Goal: Check status: Check status

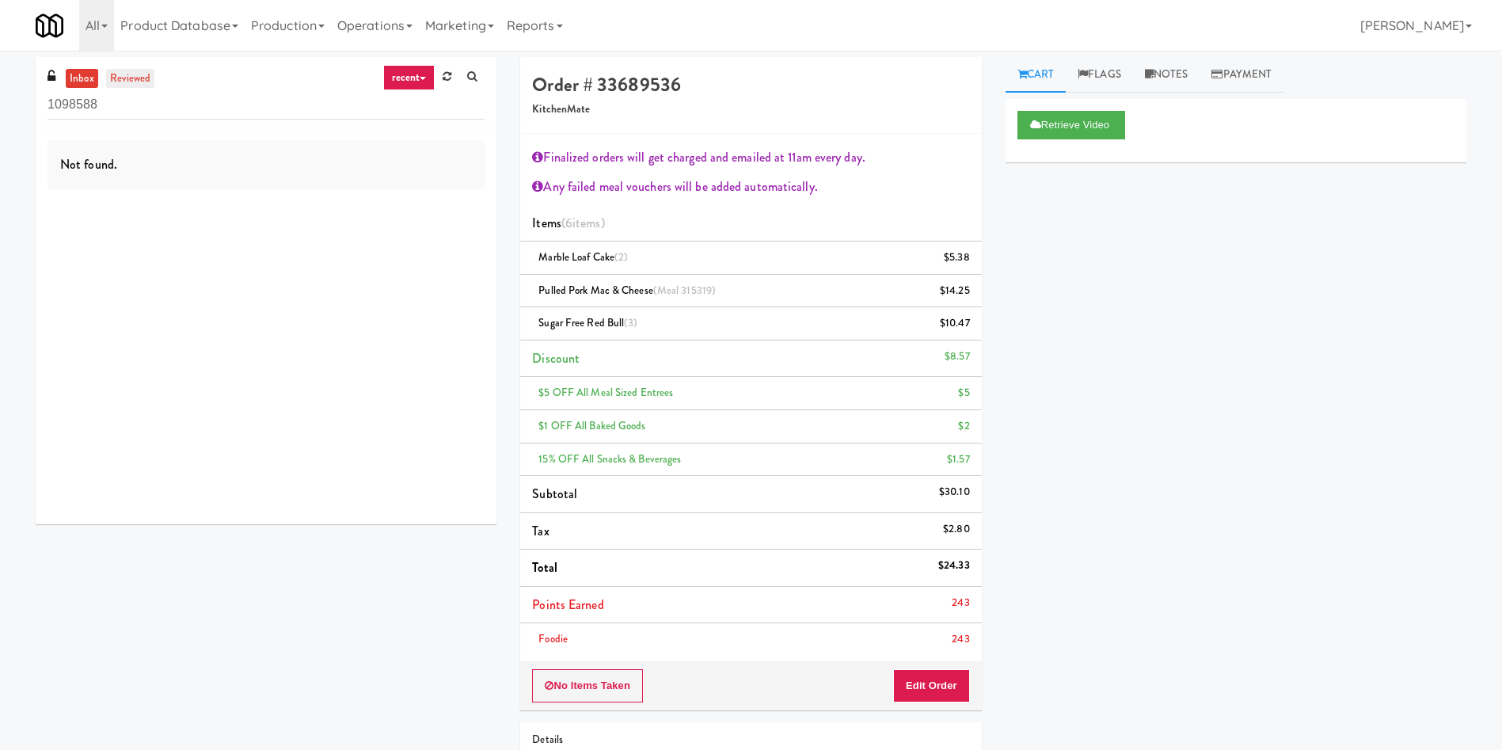
click at [135, 82] on link "reviewed" at bounding box center [130, 79] width 49 height 20
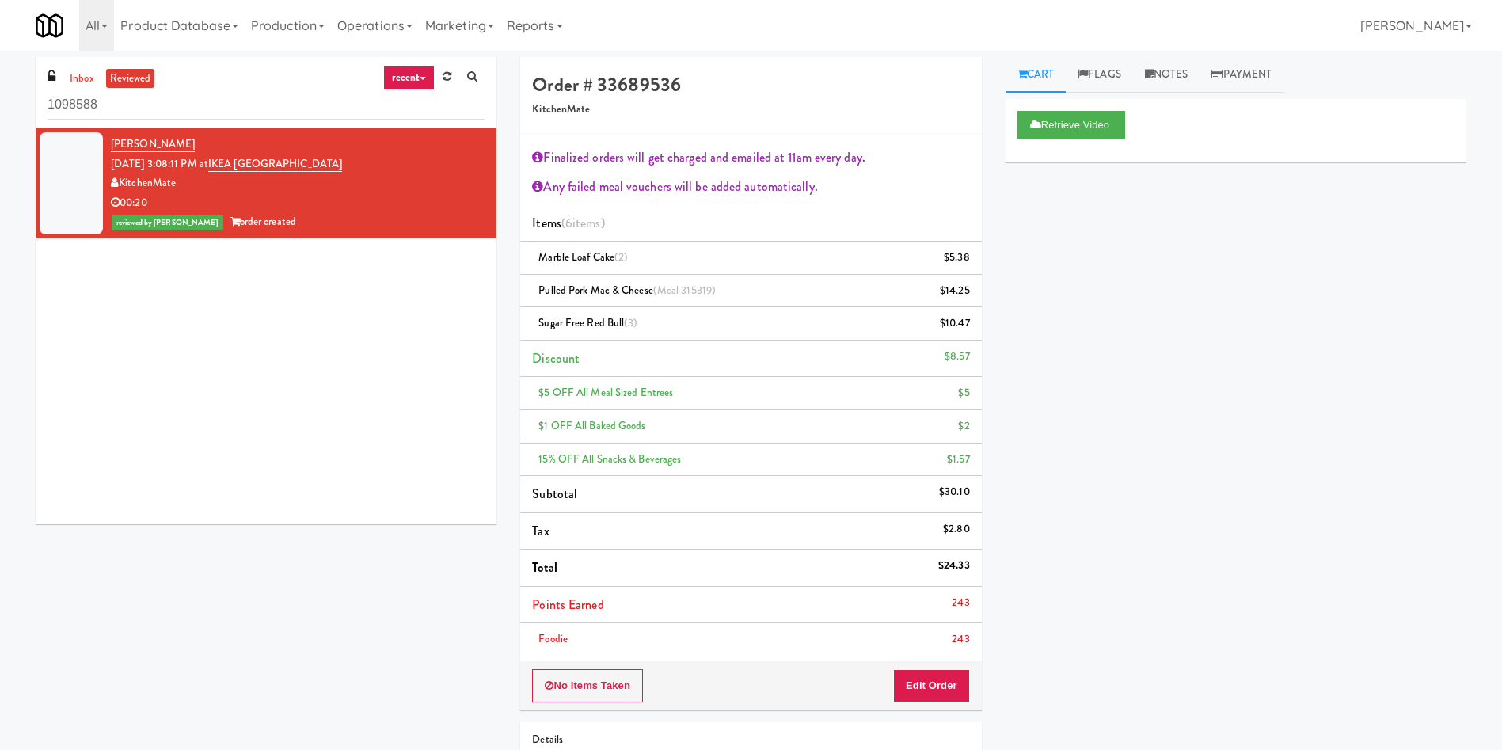
click at [367, 413] on div "[PERSON_NAME] [DATE] 3:08:11 PM at [GEOGRAPHIC_DATA] KitchenMate 00:20 reviewed…" at bounding box center [266, 326] width 461 height 396
click at [162, 143] on link "[PERSON_NAME]" at bounding box center [153, 144] width 84 height 16
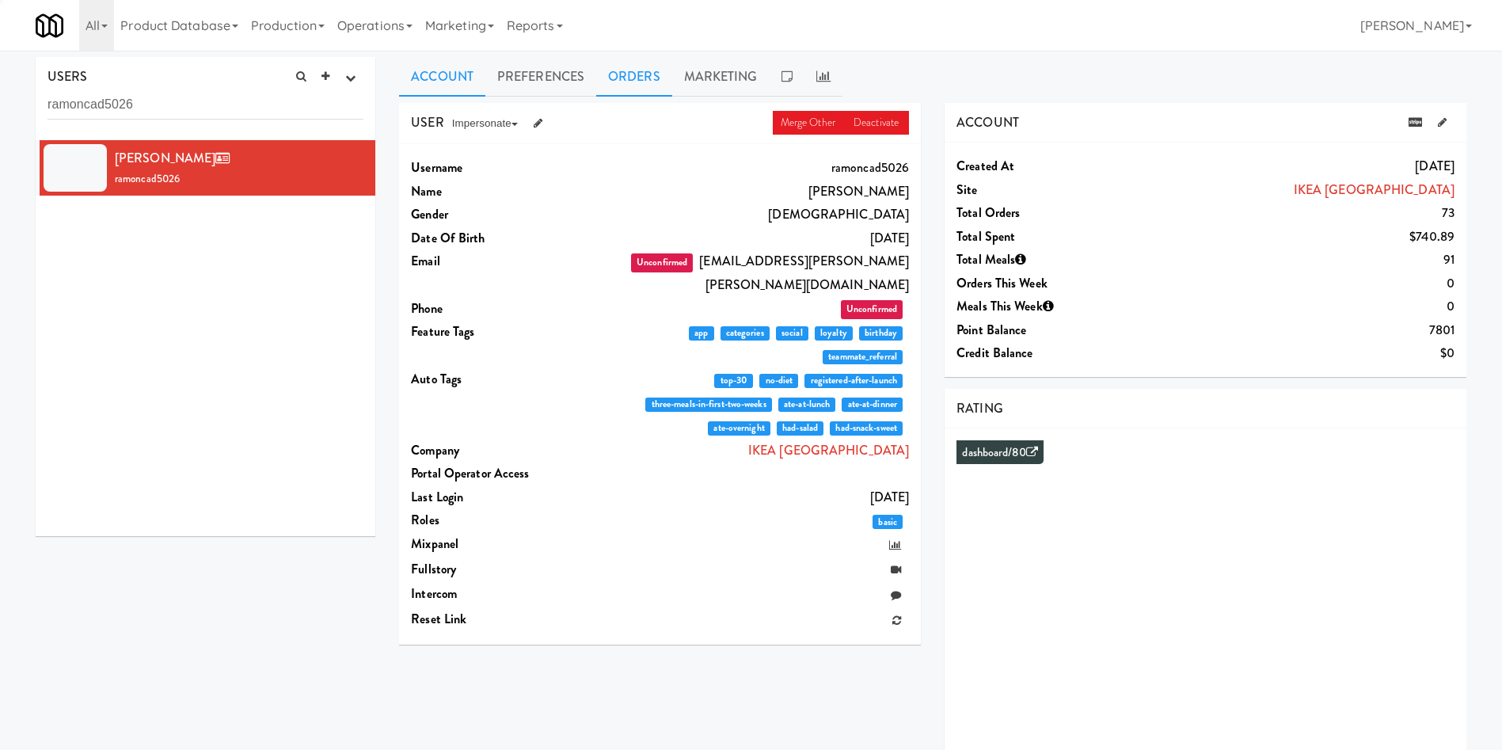
click at [662, 77] on link "Orders" at bounding box center [634, 77] width 76 height 40
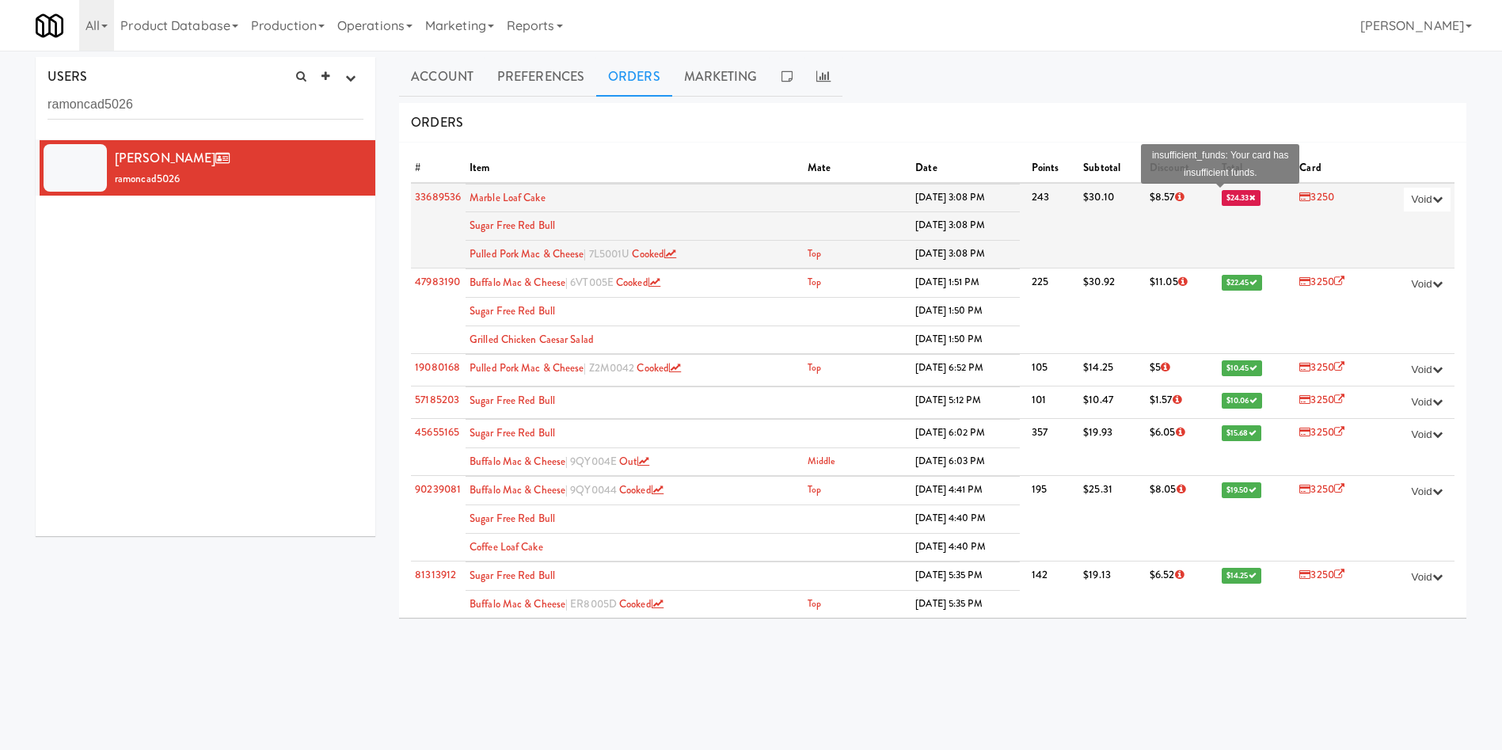
click at [1227, 198] on span "$24.33" at bounding box center [1241, 198] width 39 height 16
click at [1249, 198] on icon at bounding box center [1252, 197] width 6 height 8
click at [1222, 198] on span "$24.33" at bounding box center [1241, 198] width 39 height 16
click at [1249, 196] on icon at bounding box center [1252, 197] width 6 height 8
click at [1222, 230] on td "$24.33 insufficient_funds: Your card has insufficient funds." at bounding box center [1257, 226] width 78 height 86
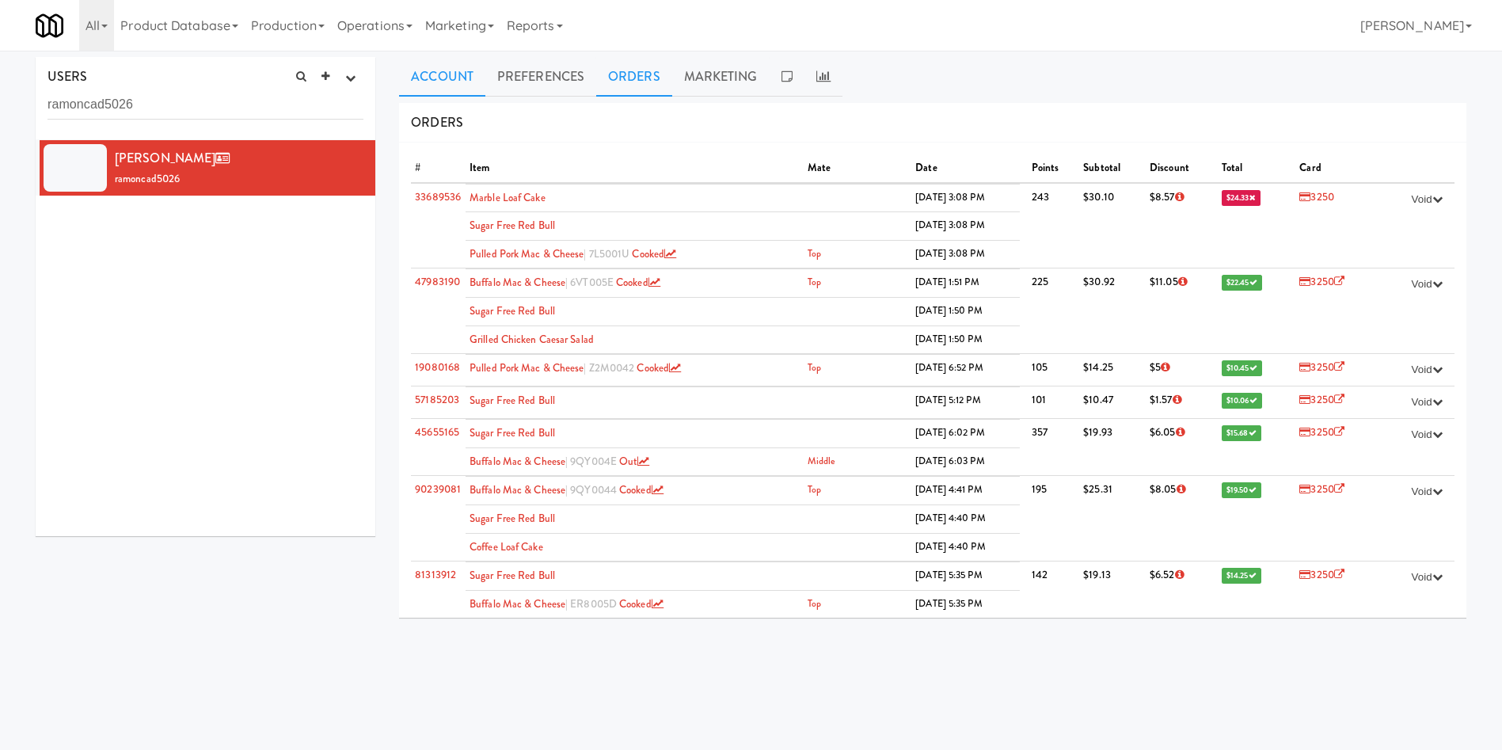
click at [452, 86] on link "Account" at bounding box center [442, 77] width 86 height 40
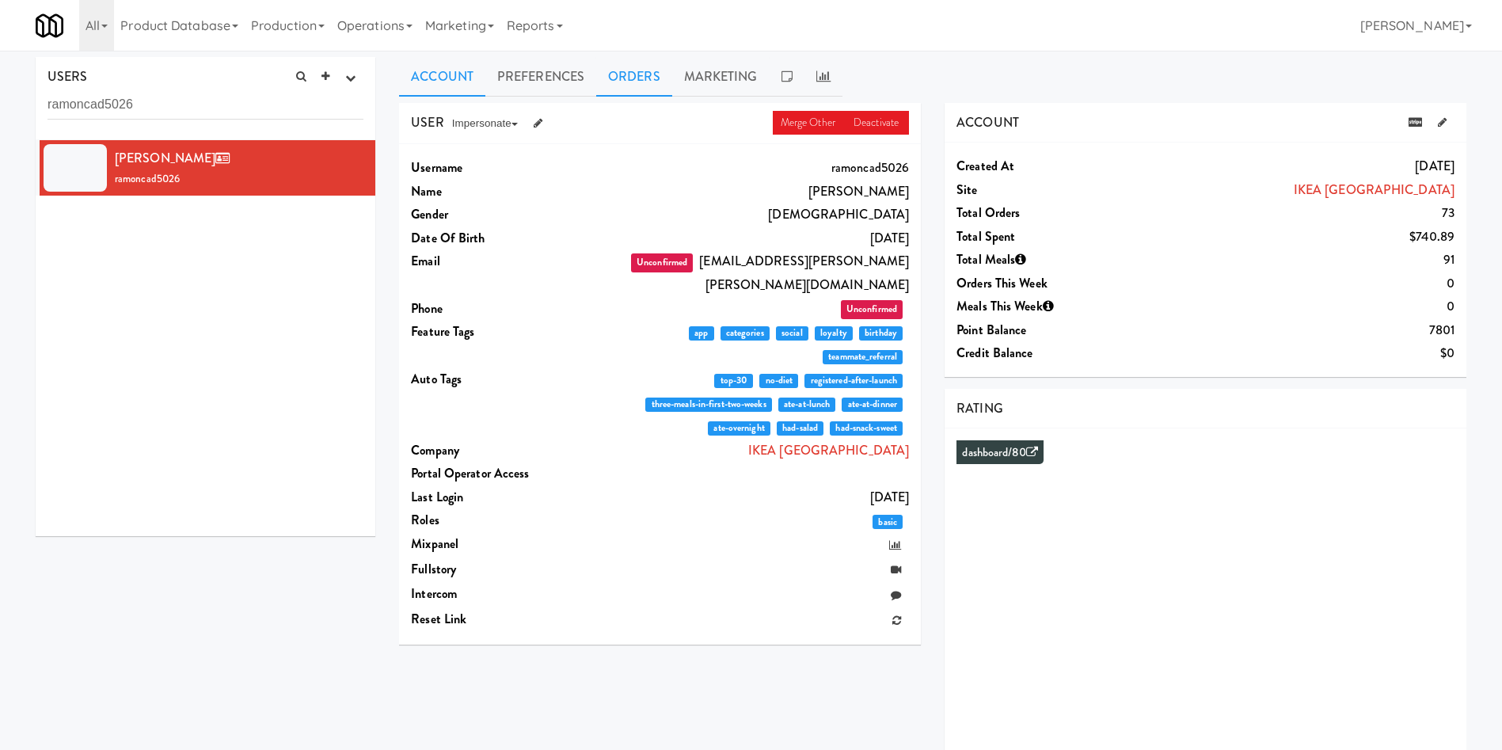
click at [626, 81] on link "Orders" at bounding box center [634, 77] width 76 height 40
